Goal: Information Seeking & Learning: Learn about a topic

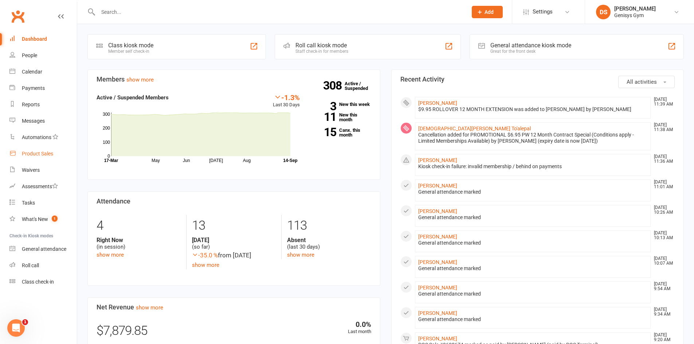
click at [40, 154] on div "Product Sales" at bounding box center [37, 154] width 31 height 6
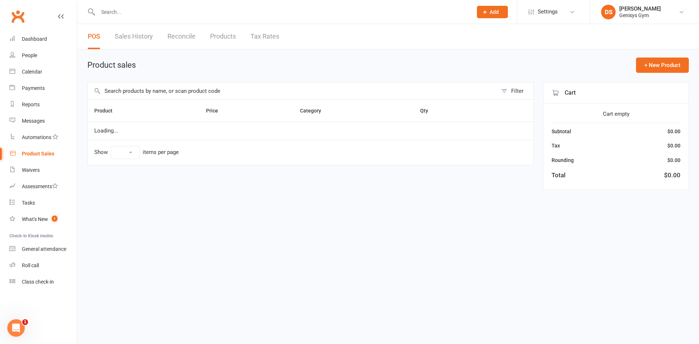
select select "10"
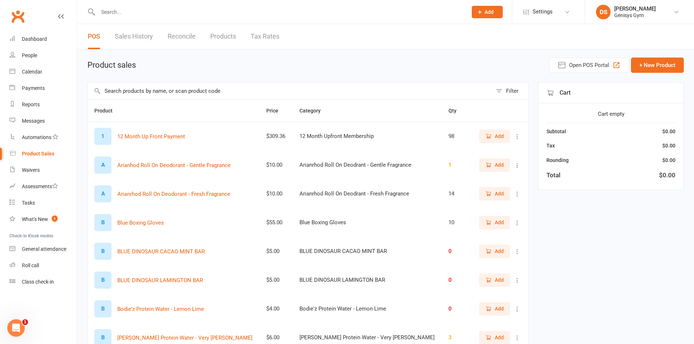
click at [146, 44] on link "Sales History" at bounding box center [134, 36] width 38 height 25
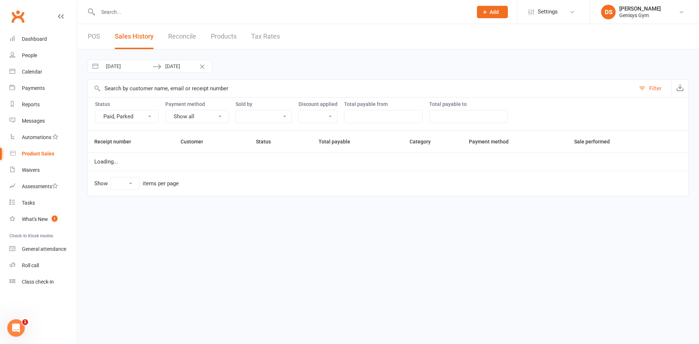
select select "25"
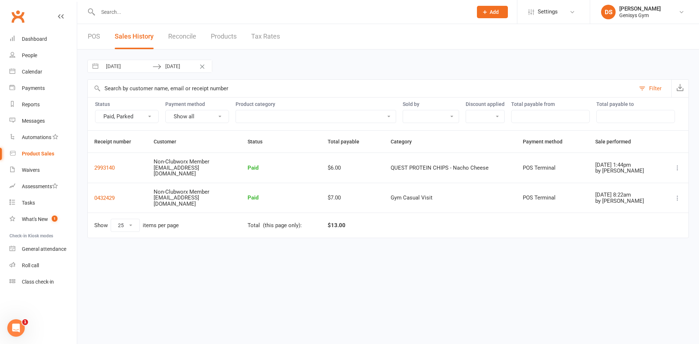
click at [121, 66] on input "[DATE]" at bounding box center [127, 66] width 51 height 12
select select "7"
select select "2025"
select select "8"
select select "2025"
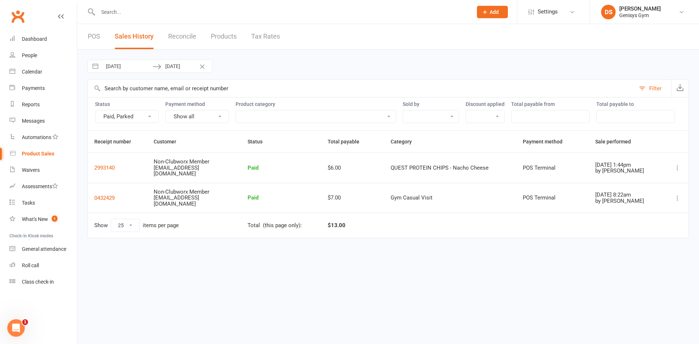
select select "9"
select select "2025"
select select "10"
select select "2025"
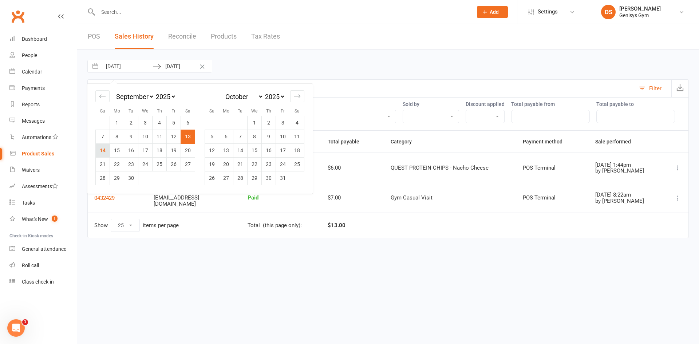
click at [100, 148] on td "14" at bounding box center [103, 151] width 14 height 14
type input "[DATE]"
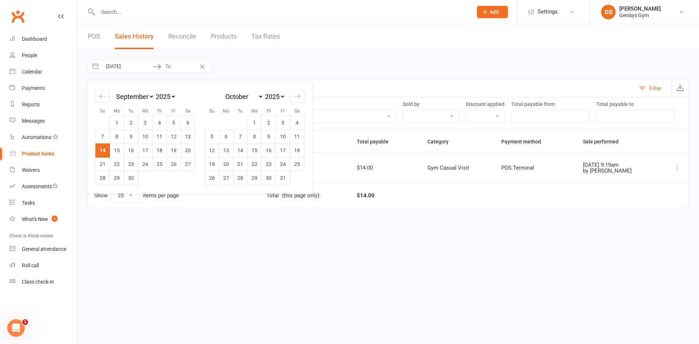
click at [103, 149] on td "14" at bounding box center [103, 151] width 14 height 14
type input "[DATE]"
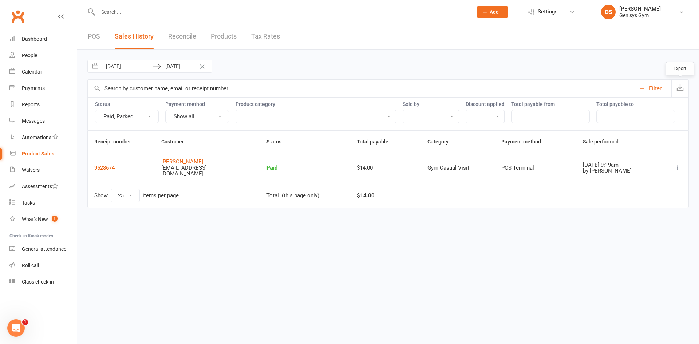
click at [674, 92] on button "button" at bounding box center [680, 88] width 17 height 17
click at [37, 99] on link "Reports" at bounding box center [42, 105] width 67 height 16
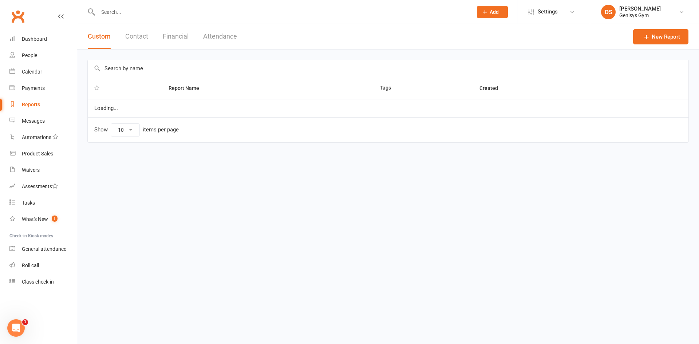
click at [169, 34] on button "Financial" at bounding box center [176, 36] width 26 height 25
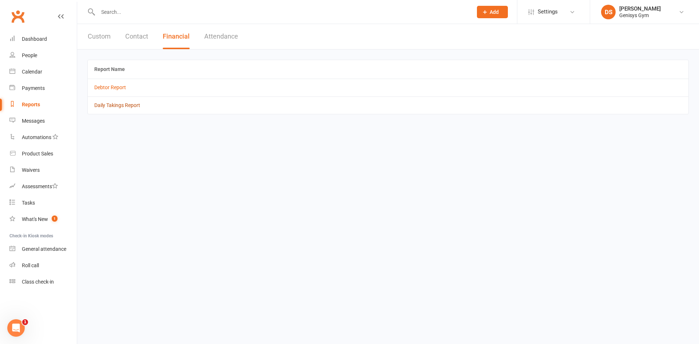
click at [122, 105] on link "Daily Takings Report" at bounding box center [117, 105] width 46 height 6
